Goal: Find specific page/section: Find specific page/section

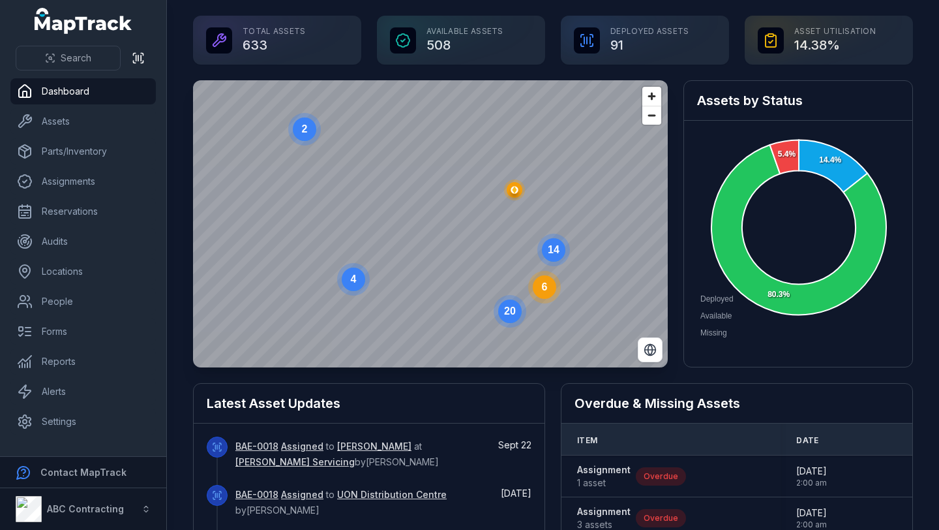
click at [560, 248] on circle at bounding box center [553, 249] width 23 height 23
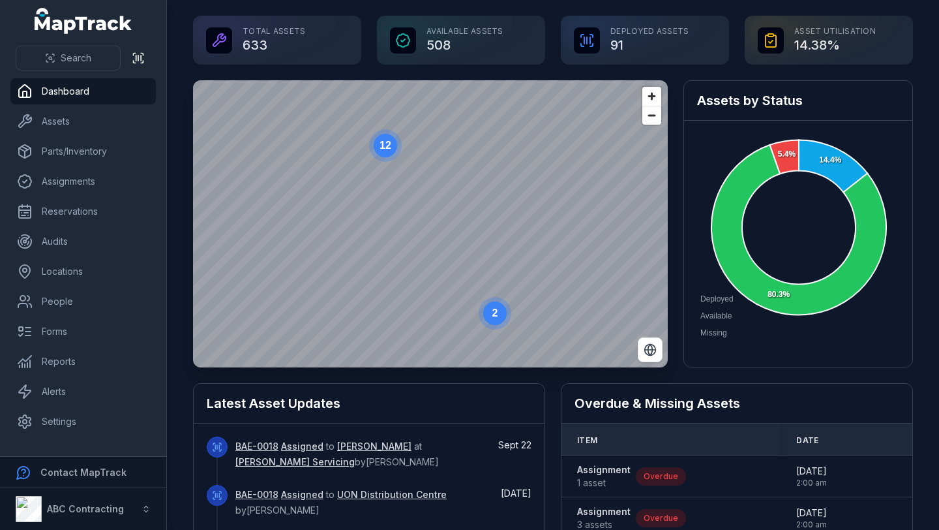
click at [381, 147] on text "12" at bounding box center [386, 145] width 12 height 11
click at [424, 215] on circle at bounding box center [419, 207] width 23 height 23
click at [440, 230] on icon "button" at bounding box center [440, 228] width 7 height 8
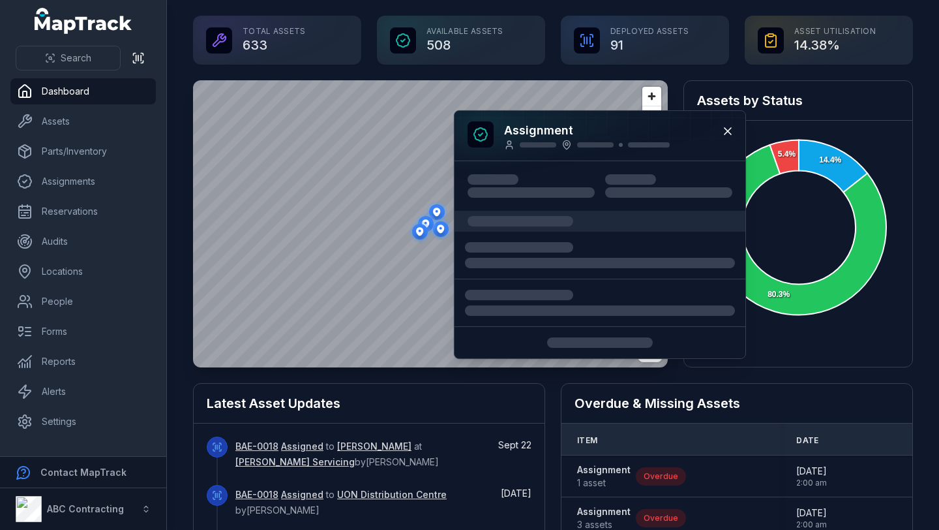
click at [417, 230] on icon "button" at bounding box center [419, 231] width 7 height 8
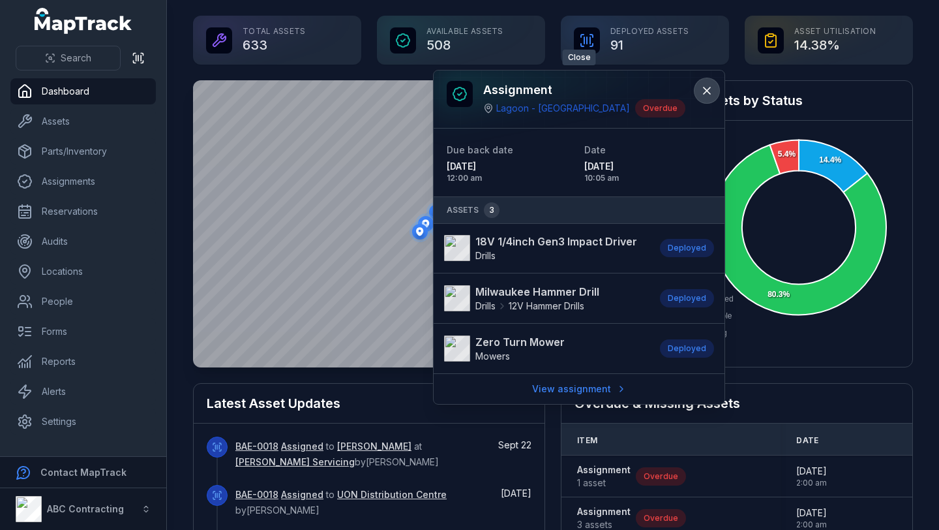
click at [705, 90] on icon at bounding box center [707, 90] width 13 height 13
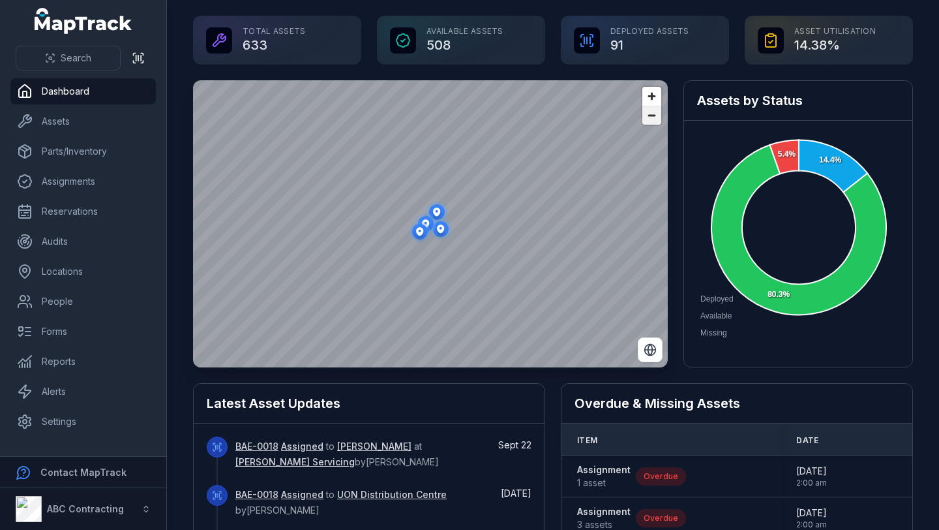
click at [646, 117] on span "Zoom out" at bounding box center [652, 115] width 19 height 18
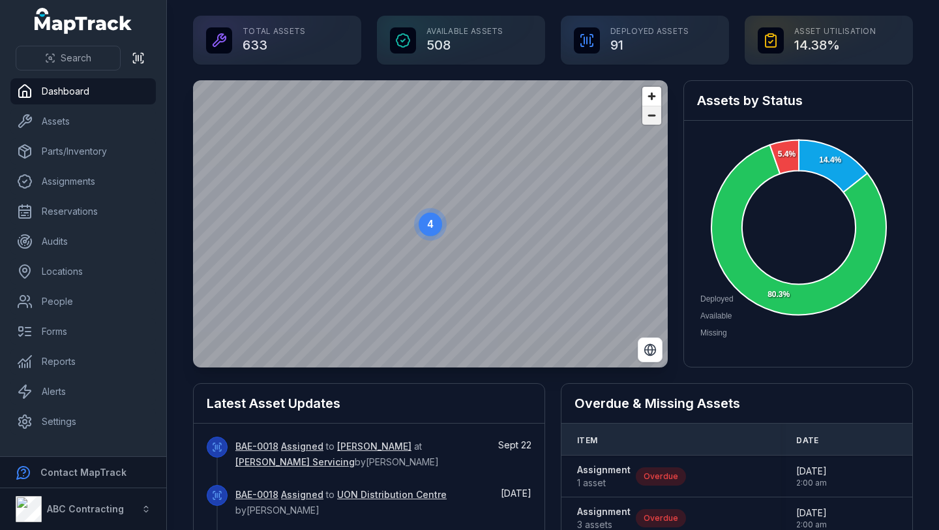
click at [646, 117] on span "Zoom out" at bounding box center [652, 115] width 19 height 18
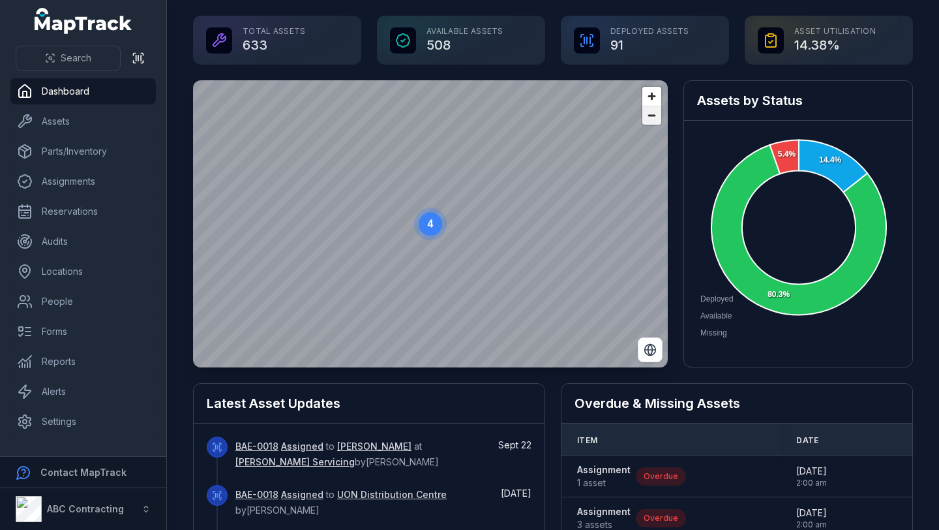
click at [646, 117] on span "Zoom out" at bounding box center [652, 115] width 19 height 18
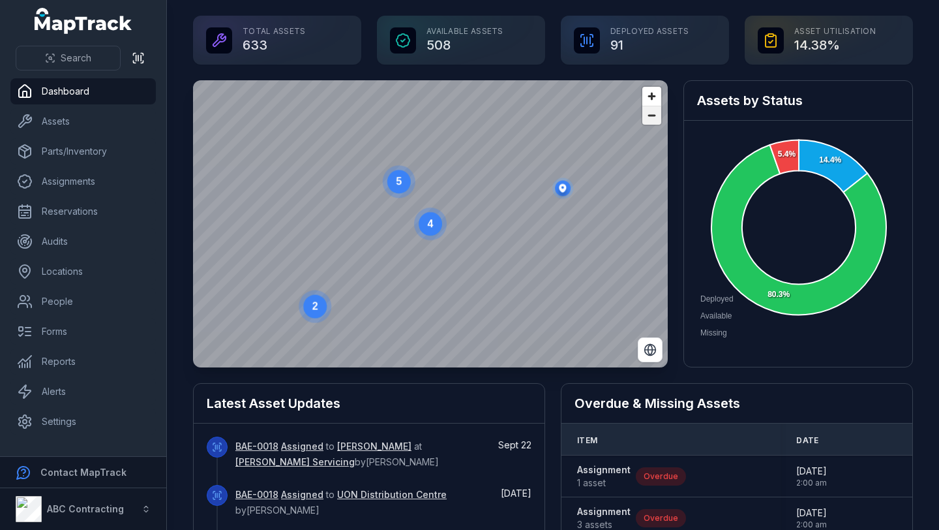
click at [646, 117] on span "Zoom out" at bounding box center [652, 115] width 19 height 18
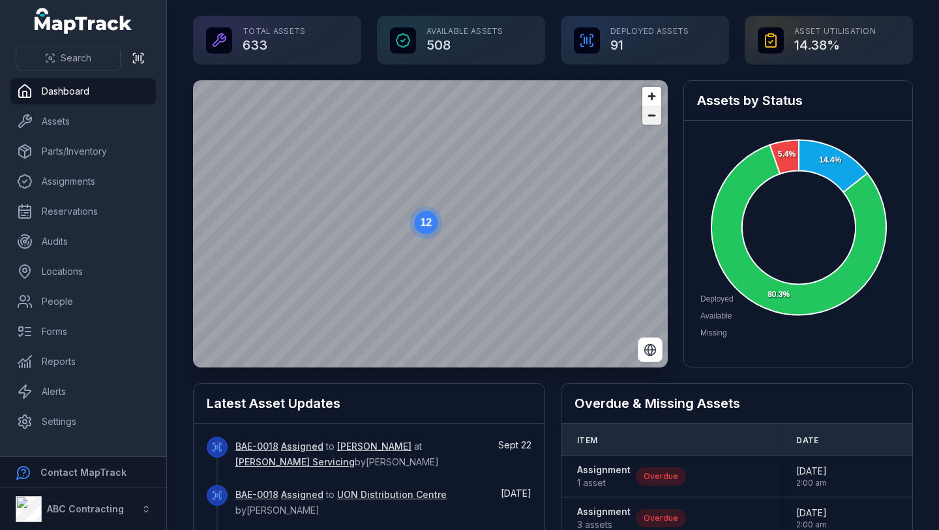
click at [646, 117] on span "Zoom out" at bounding box center [652, 115] width 19 height 18
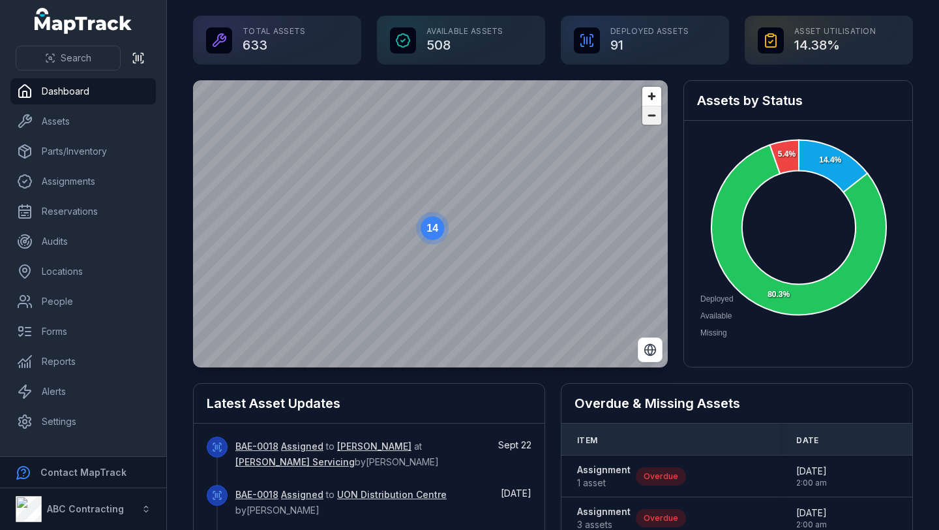
click at [646, 117] on span "Zoom out" at bounding box center [652, 115] width 19 height 18
click at [432, 257] on icon "6" at bounding box center [419, 270] width 39 height 39
click at [432, 257] on icon "6" at bounding box center [419, 269] width 39 height 39
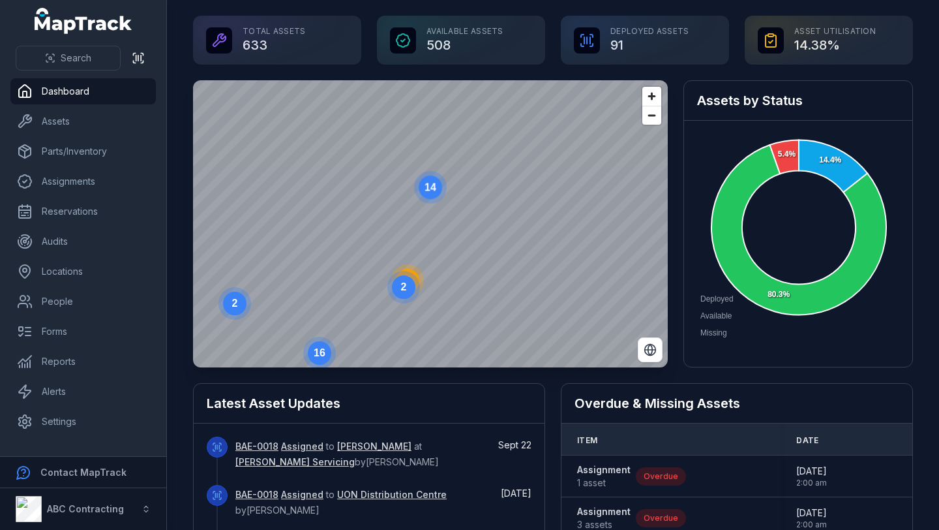
click at [409, 281] on circle at bounding box center [403, 286] width 23 height 23
click at [485, 11] on main "Total Assets 633 Available Assets 508 Deployed Assets 91 Asset utilisation 14.3…" at bounding box center [553, 265] width 772 height 530
click at [462, 80] on div "@keyframes ping-animation { 0% { transform: scale(0.8); opacity: 0.5; } 100% { …" at bounding box center [430, 80] width 475 height 0
click at [461, 275] on ellipse "button" at bounding box center [459, 270] width 16 height 16
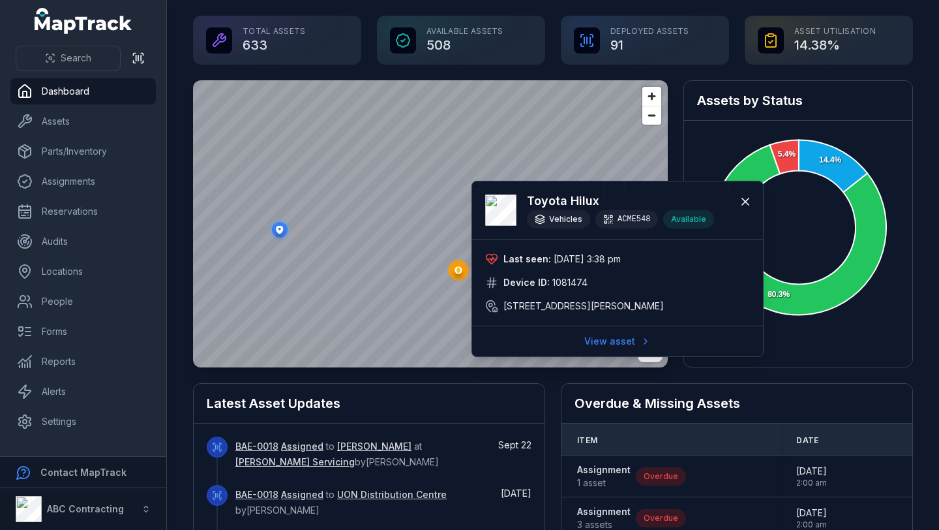
click at [281, 233] on ellipse "button" at bounding box center [280, 230] width 16 height 16
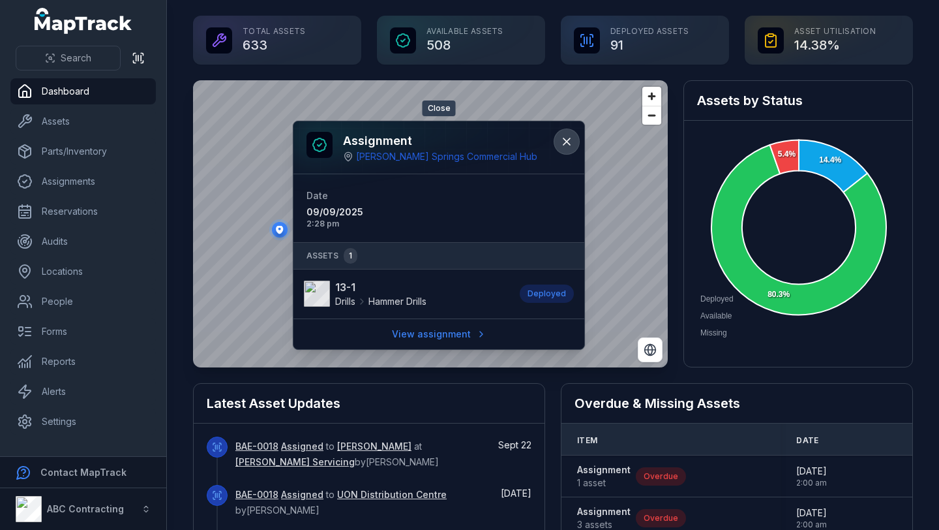
click at [568, 140] on icon at bounding box center [566, 141] width 13 height 13
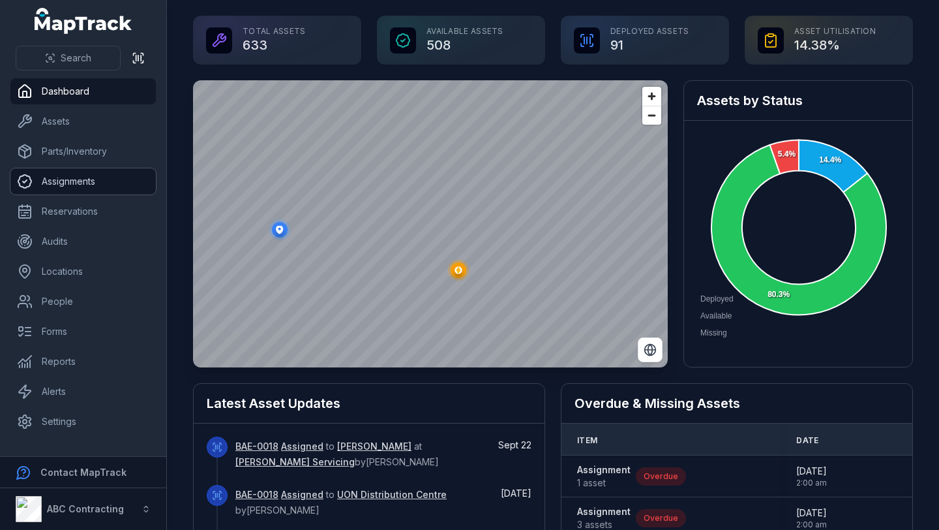
click at [74, 174] on link "Assignments" at bounding box center [82, 181] width 145 height 26
